Goal: Task Accomplishment & Management: Use online tool/utility

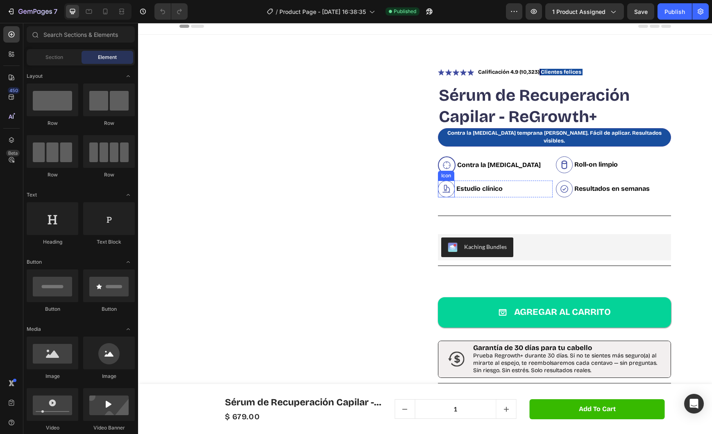
scroll to position [10, 0]
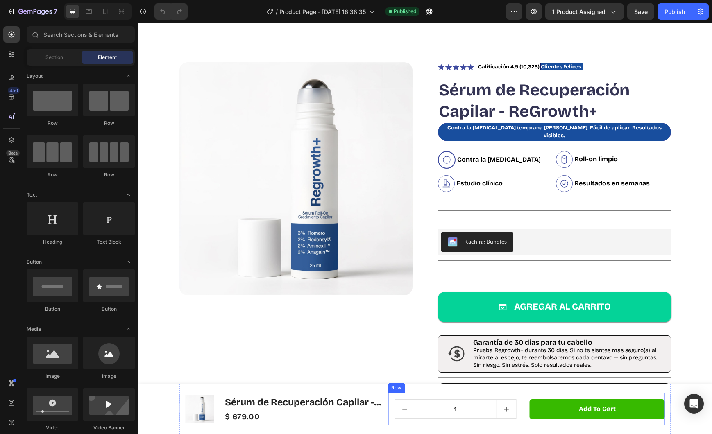
click at [521, 408] on div "1 Product Quantity Row Add to cart Product Cart Button Row" at bounding box center [526, 409] width 277 height 33
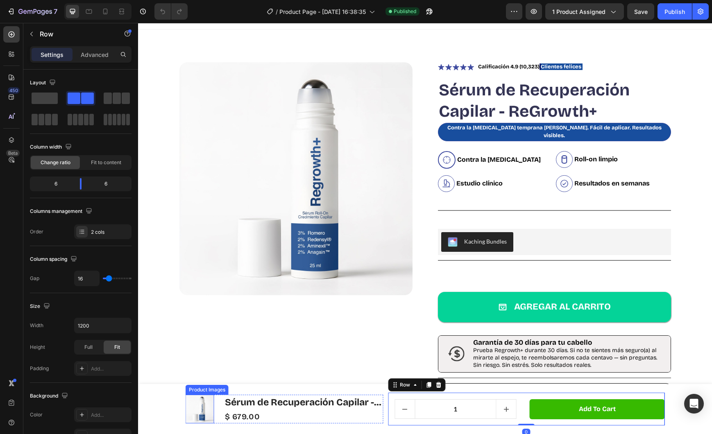
click at [181, 401] on div "Product Images Sérum de Recuperación Capilar - ReGrowth+ Product Title $ 679.00…" at bounding box center [425, 409] width 492 height 50
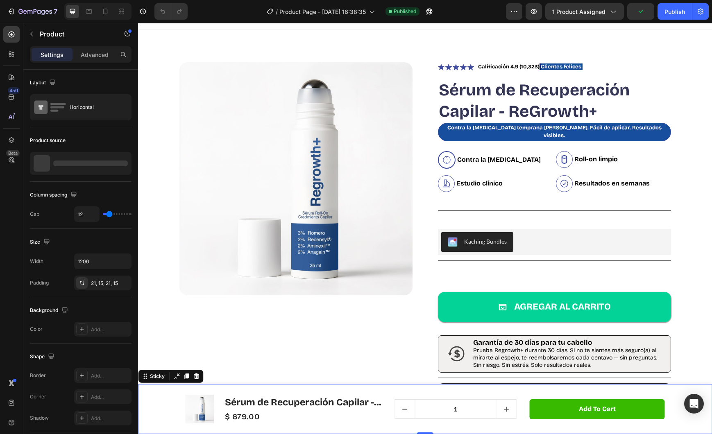
click at [162, 400] on div "Product Images Sérum de Recuperación Capilar - ReGrowth+ Product Title $ 679.00…" at bounding box center [425, 409] width 574 height 50
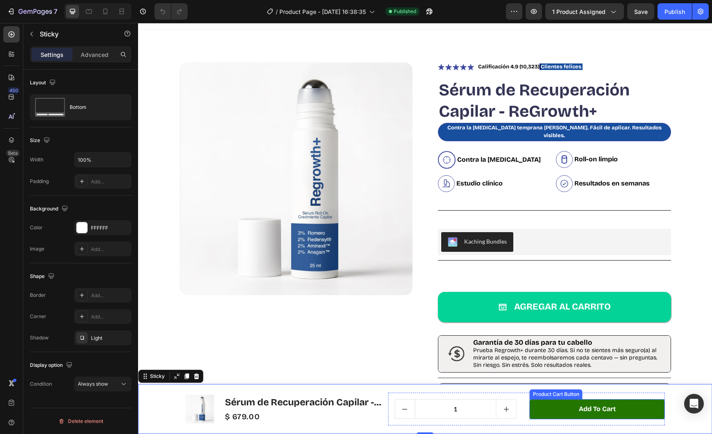
click at [555, 406] on button "Add to cart" at bounding box center [597, 409] width 135 height 20
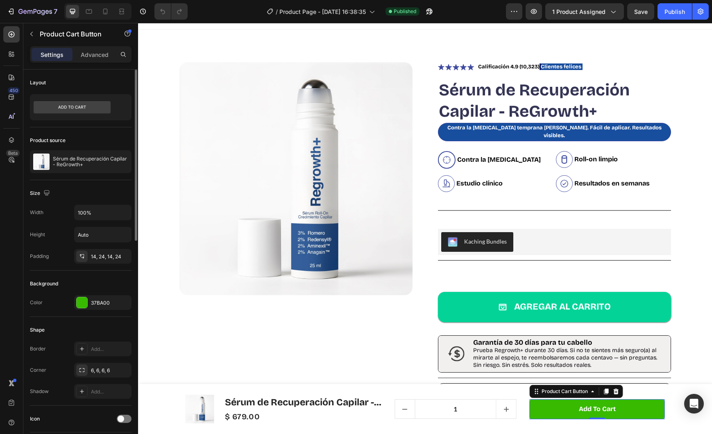
scroll to position [490, 0]
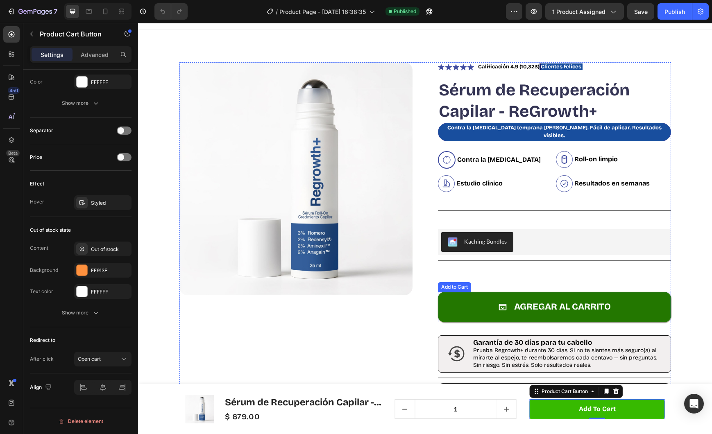
click at [462, 297] on button "Agregar al carrito" at bounding box center [554, 307] width 233 height 30
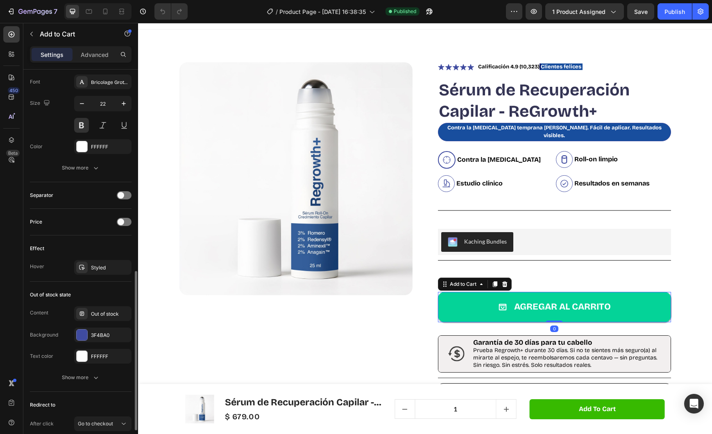
scroll to position [555, 0]
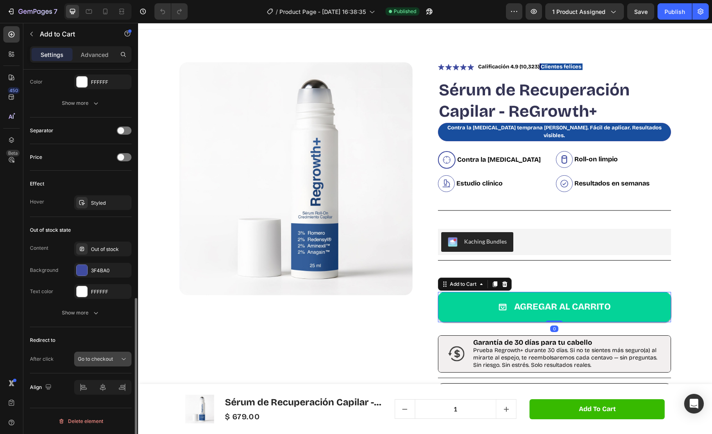
click at [117, 359] on div "Go to checkout" at bounding box center [99, 359] width 42 height 7
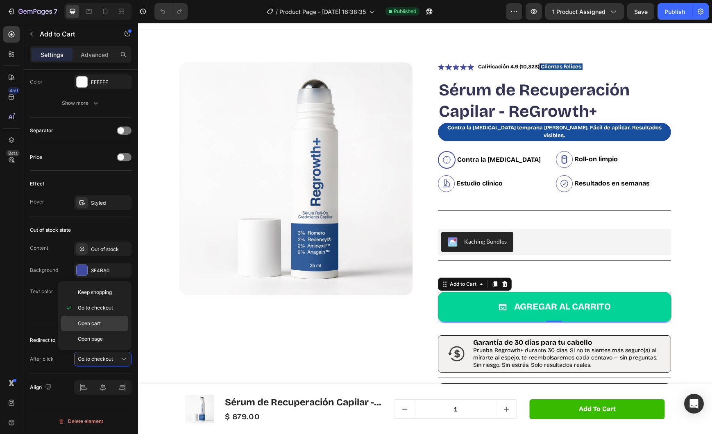
click at [101, 327] on p "Open cart" at bounding box center [101, 323] width 47 height 7
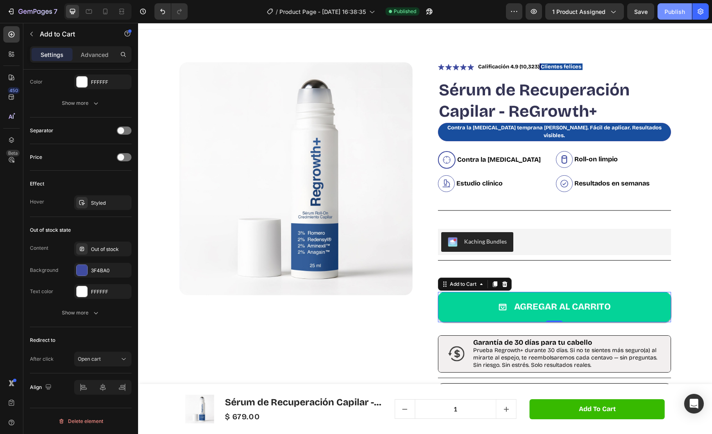
click at [671, 11] on div "Publish" at bounding box center [674, 11] width 20 height 9
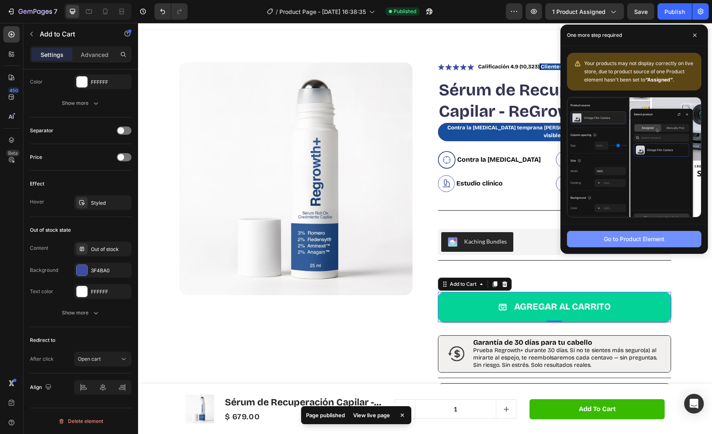
click at [614, 241] on div "Go to Product Element" at bounding box center [634, 239] width 61 height 9
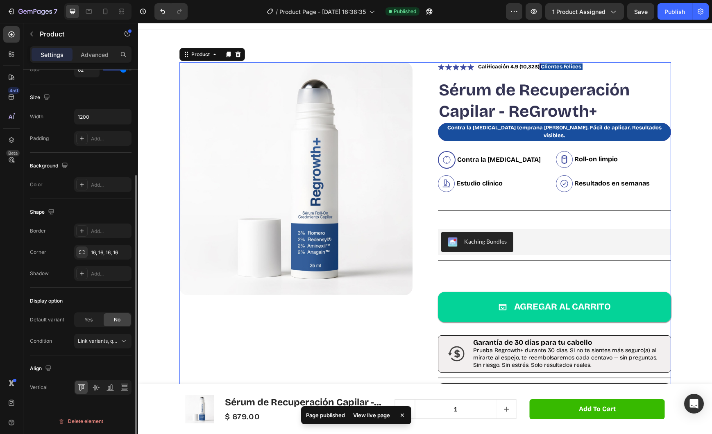
scroll to position [0, 0]
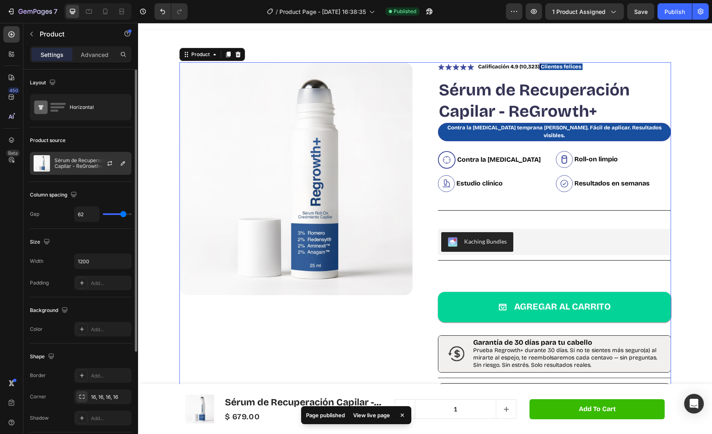
click at [92, 160] on p "Sérum de Recuperación Capilar - ReGrowth+" at bounding box center [90, 163] width 73 height 11
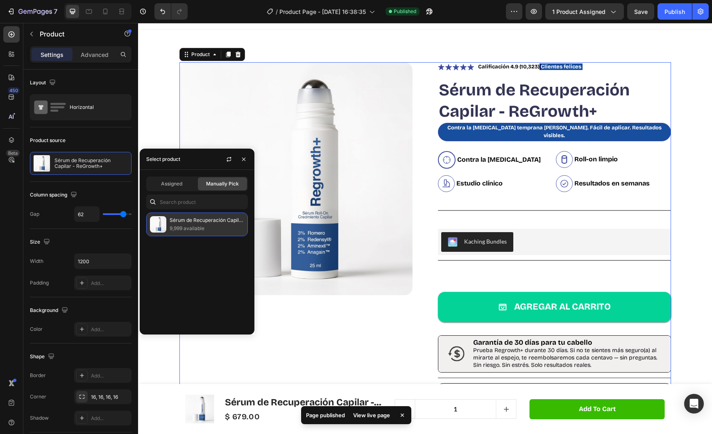
click at [200, 222] on p "Sérum de Recuperación Capilar - ReGrowth+" at bounding box center [207, 220] width 75 height 8
click at [171, 177] on div "Assigned" at bounding box center [171, 183] width 49 height 13
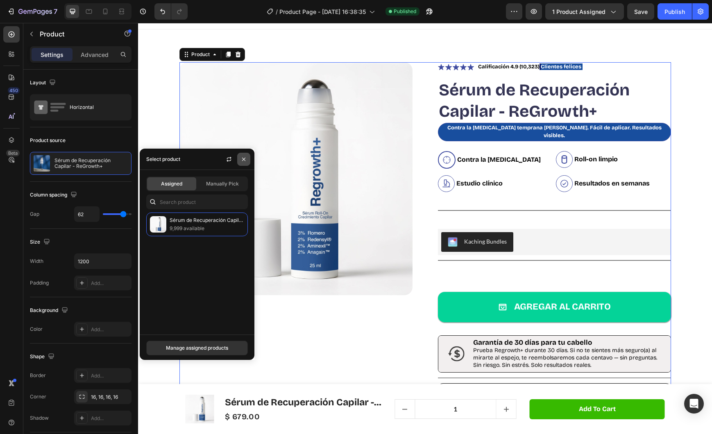
click at [241, 161] on icon "button" at bounding box center [243, 159] width 7 height 7
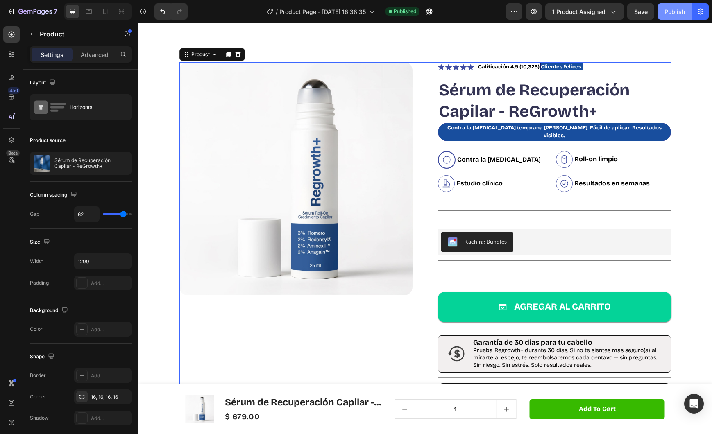
click at [671, 7] on div "Publish" at bounding box center [674, 11] width 20 height 9
